Goal: Task Accomplishment & Management: Manage account settings

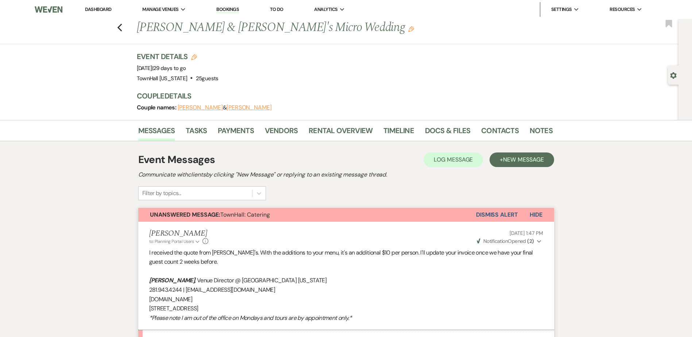
click at [96, 12] on link "Dashboard" at bounding box center [98, 9] width 26 height 6
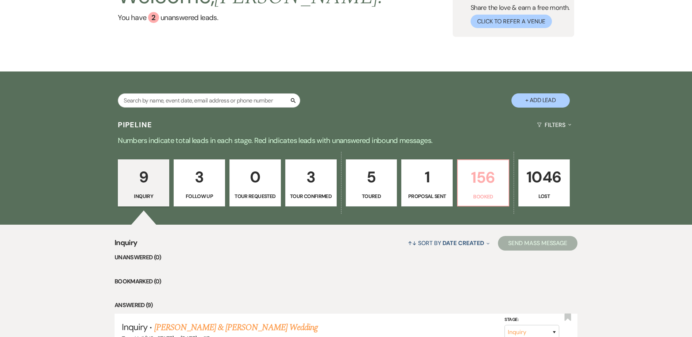
click at [463, 180] on p "156" at bounding box center [483, 177] width 42 height 24
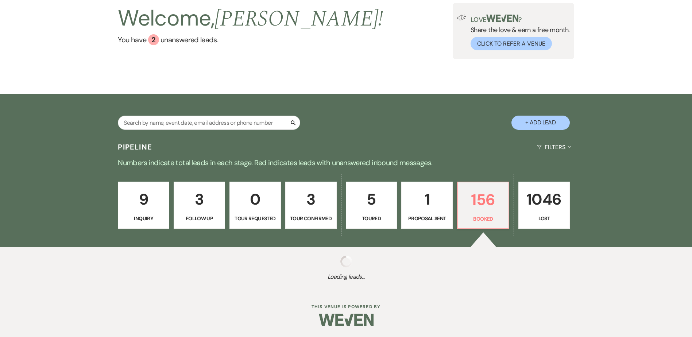
scroll to position [51, 0]
select select "7"
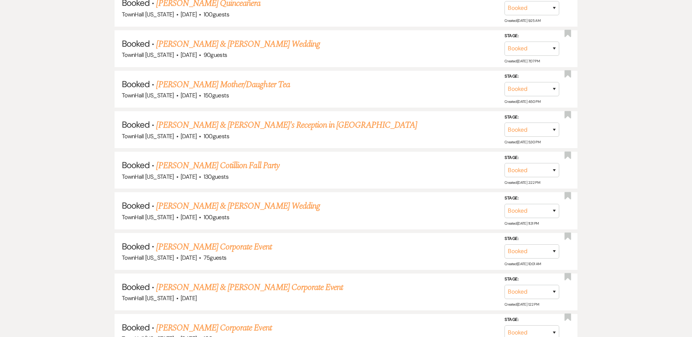
scroll to position [693, 0]
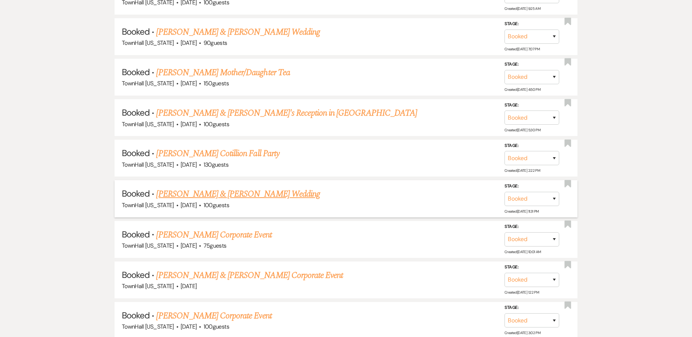
click at [210, 193] on link "[PERSON_NAME] & [PERSON_NAME] Wedding" at bounding box center [237, 194] width 163 height 13
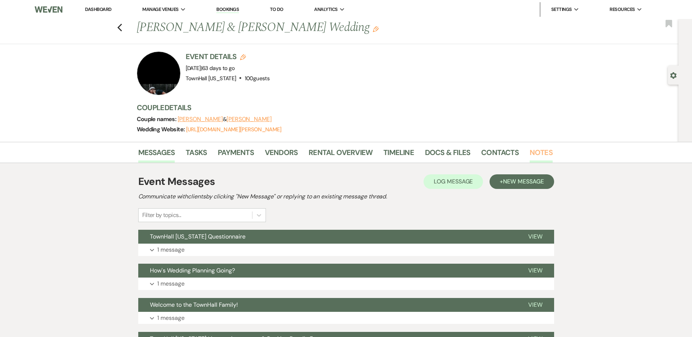
click at [537, 153] on link "Notes" at bounding box center [541, 155] width 23 height 16
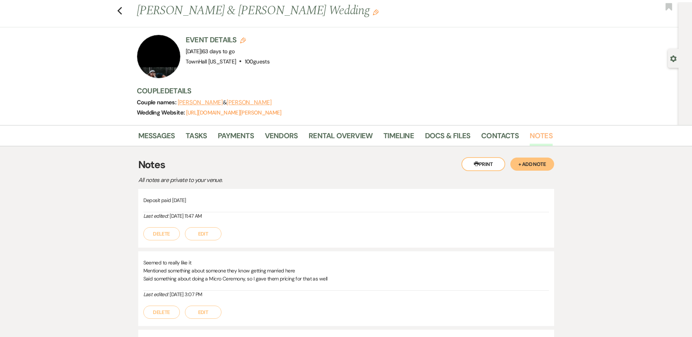
scroll to position [16, 0]
click at [335, 141] on link "Rental Overview" at bounding box center [341, 138] width 64 height 16
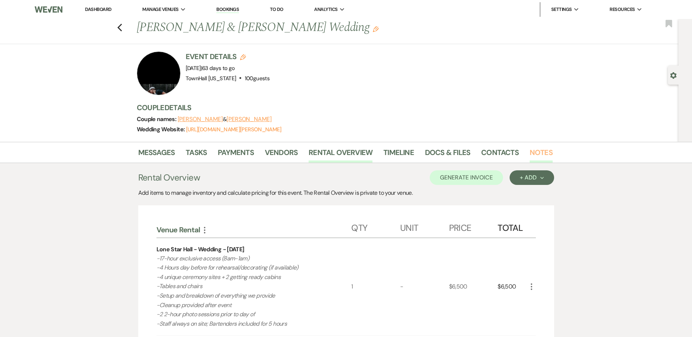
click at [537, 157] on link "Notes" at bounding box center [541, 155] width 23 height 16
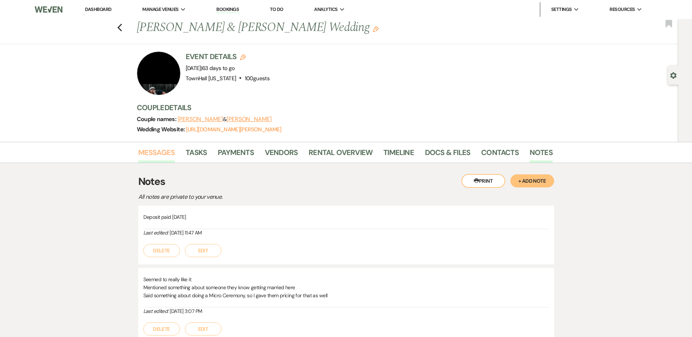
click at [154, 151] on link "Messages" at bounding box center [156, 155] width 37 height 16
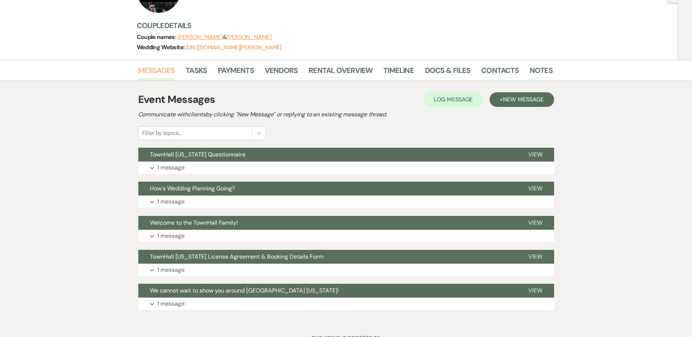
scroll to position [113, 0]
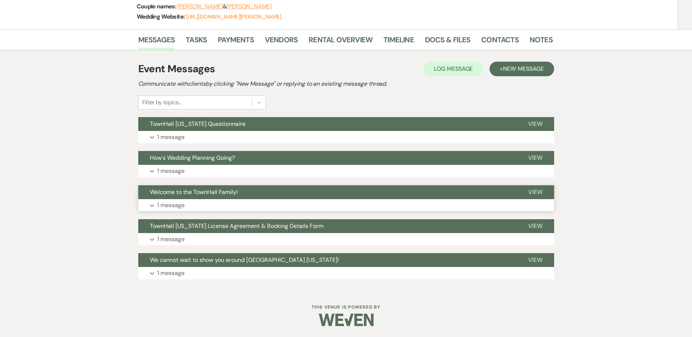
click at [175, 195] on span "Welcome to the TownHall Family!" at bounding box center [194, 192] width 88 height 8
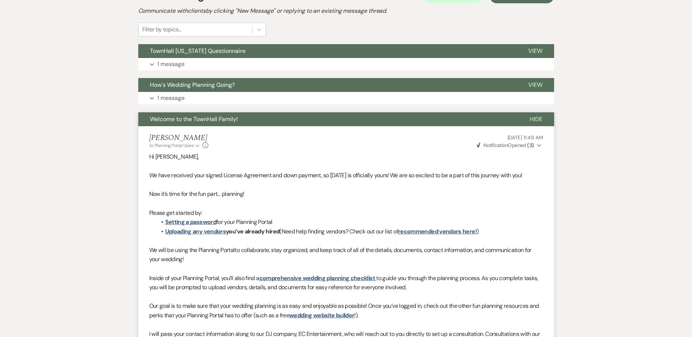
scroll to position [0, 0]
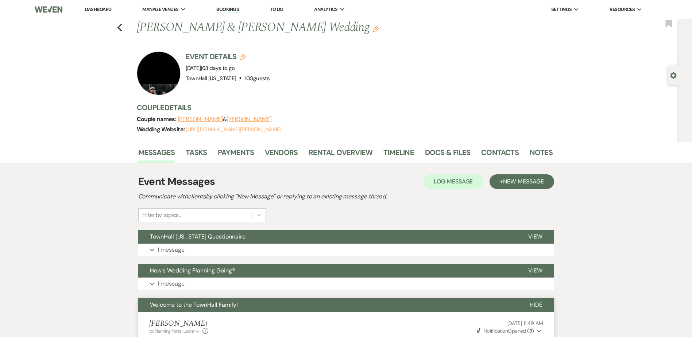
click at [239, 131] on link "[URL][DOMAIN_NAME][PERSON_NAME]" at bounding box center [234, 129] width 96 height 7
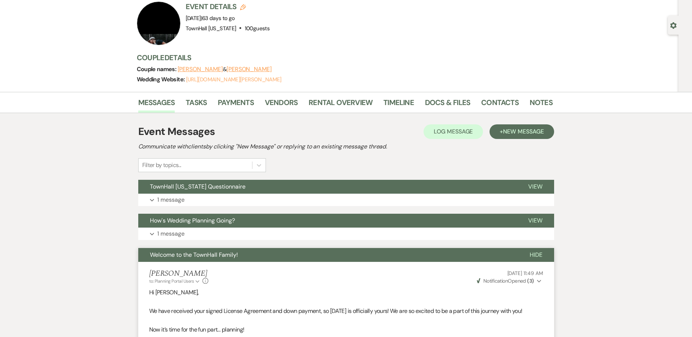
scroll to position [219, 0]
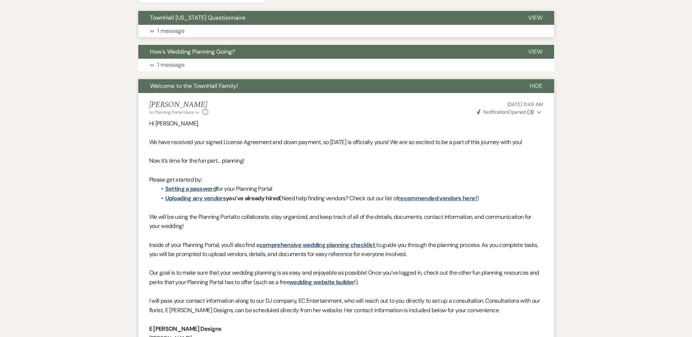
click at [167, 21] on span "TownHall [US_STATE] Questionnaire" at bounding box center [198, 18] width 96 height 8
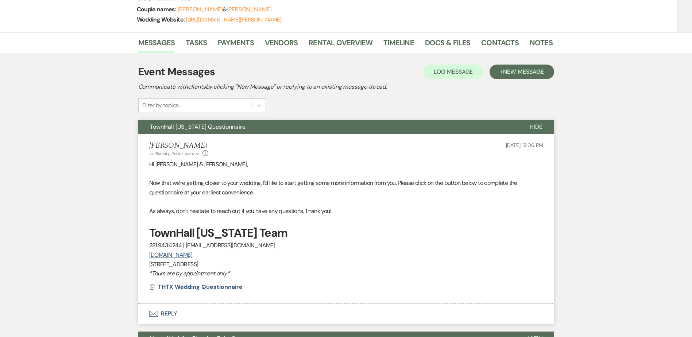
scroll to position [109, 0]
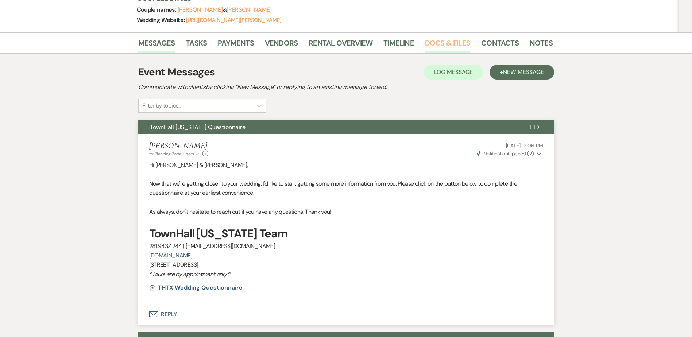
click at [441, 43] on link "Docs & Files" at bounding box center [447, 45] width 45 height 16
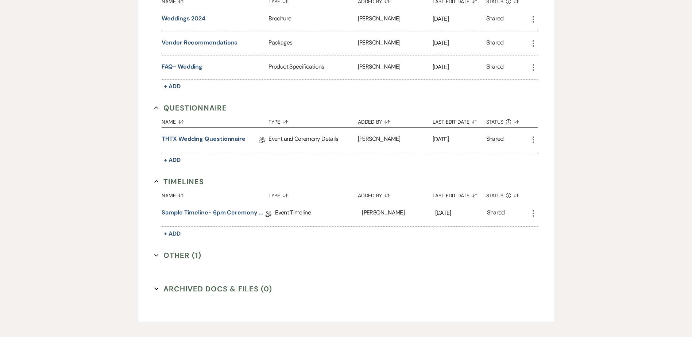
scroll to position [462, 0]
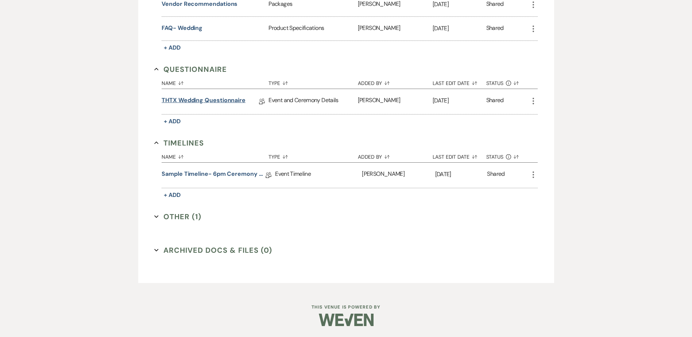
click at [209, 100] on link "THTX Wedding Questionnaire" at bounding box center [204, 101] width 84 height 11
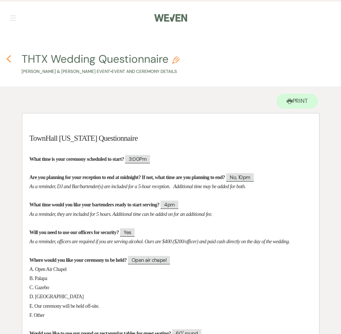
click at [8, 59] on use "button" at bounding box center [9, 59] width 5 height 8
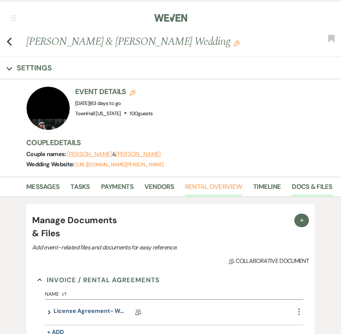
click at [213, 182] on link "Rental Overview" at bounding box center [213, 189] width 57 height 15
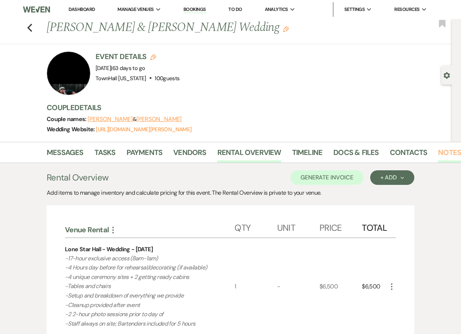
click at [454, 157] on link "Notes" at bounding box center [449, 155] width 23 height 16
